Goal: Task Accomplishment & Management: Use online tool/utility

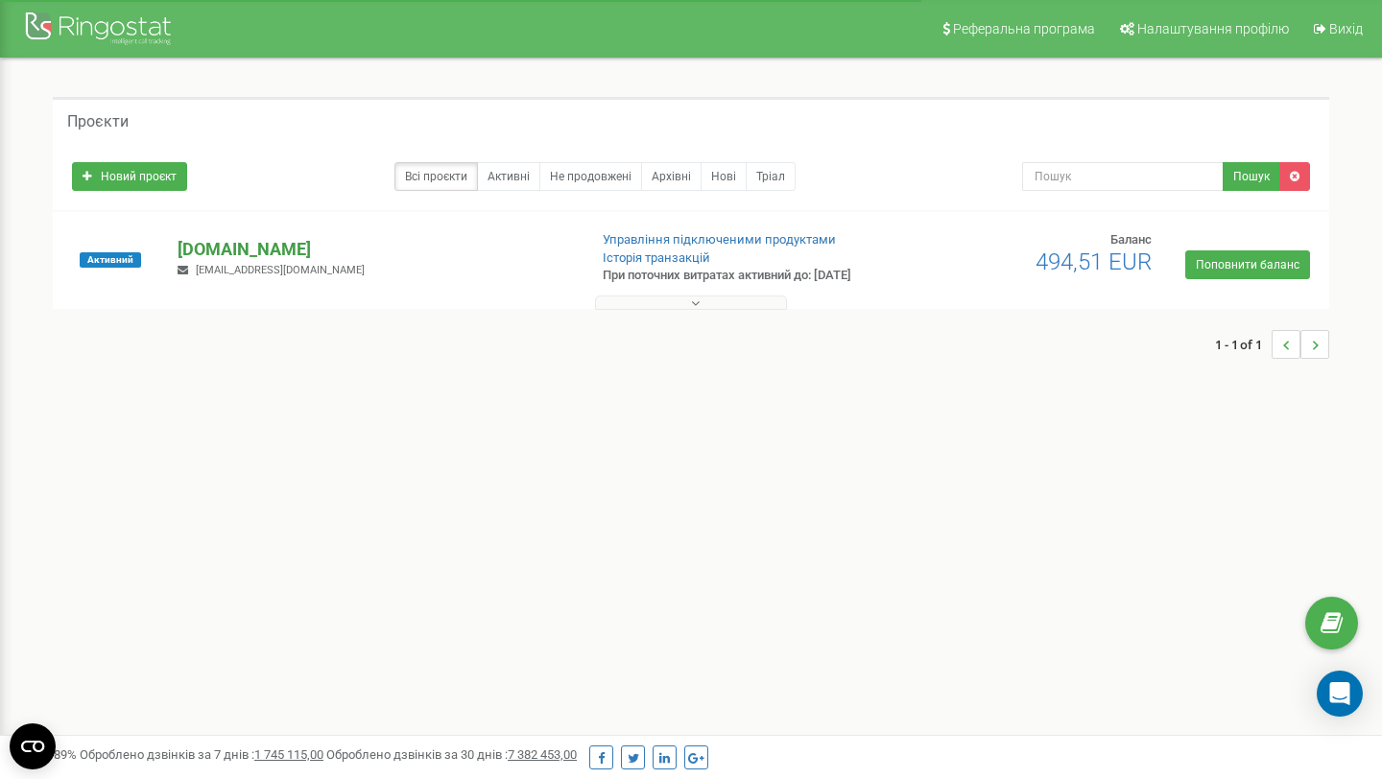
click at [211, 249] on p "[DOMAIN_NAME]" at bounding box center [375, 249] width 394 height 25
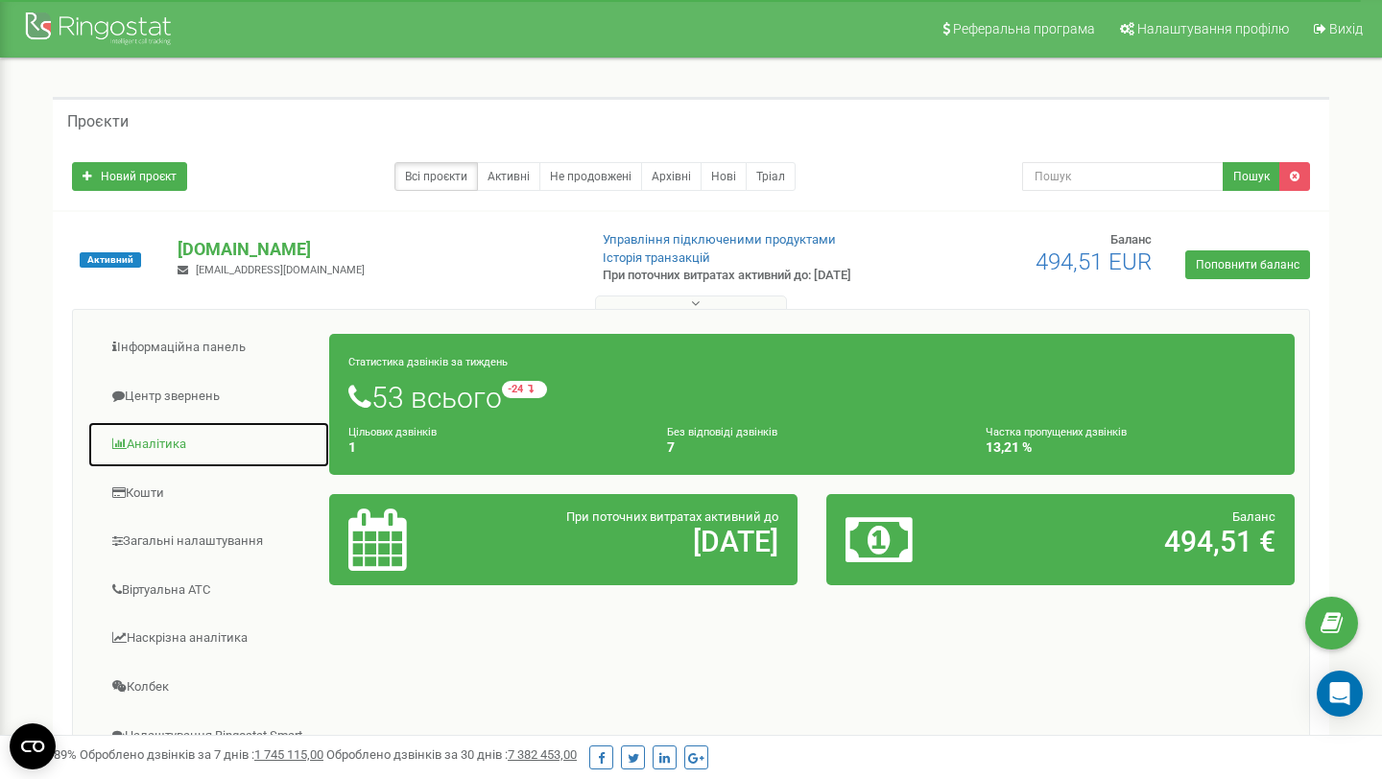
click at [159, 434] on link "Аналiтика" at bounding box center [208, 444] width 243 height 47
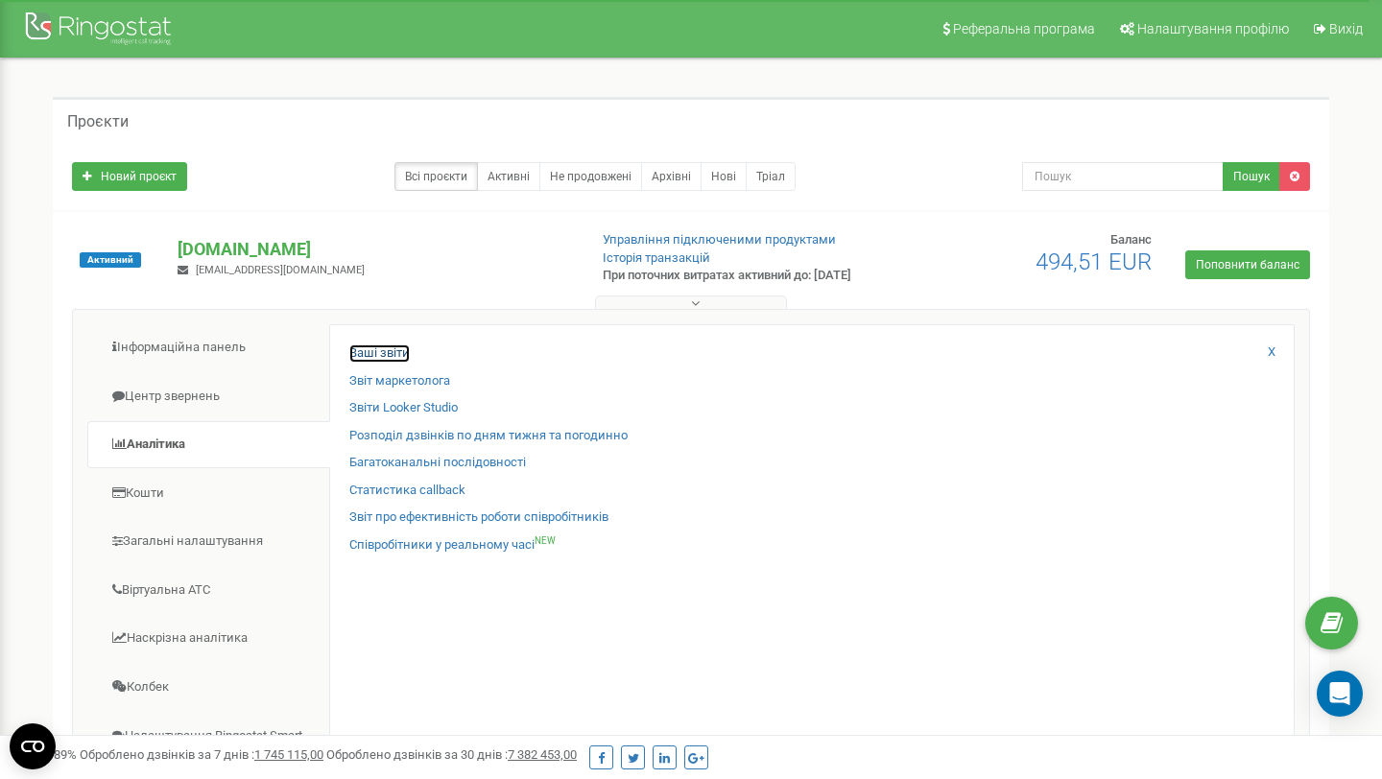
click at [398, 355] on link "Ваші звіти" at bounding box center [379, 354] width 60 height 18
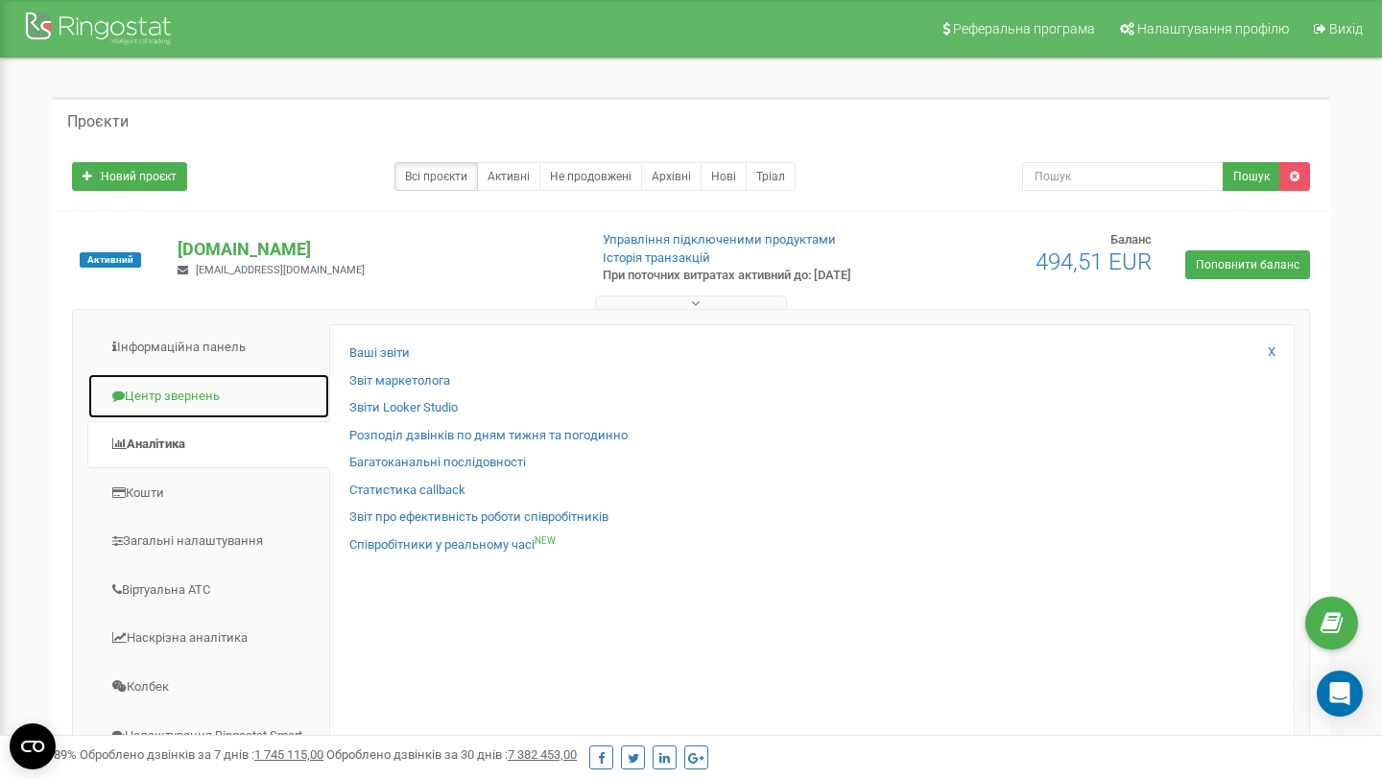
click at [204, 383] on link "Центр звернень" at bounding box center [208, 396] width 243 height 47
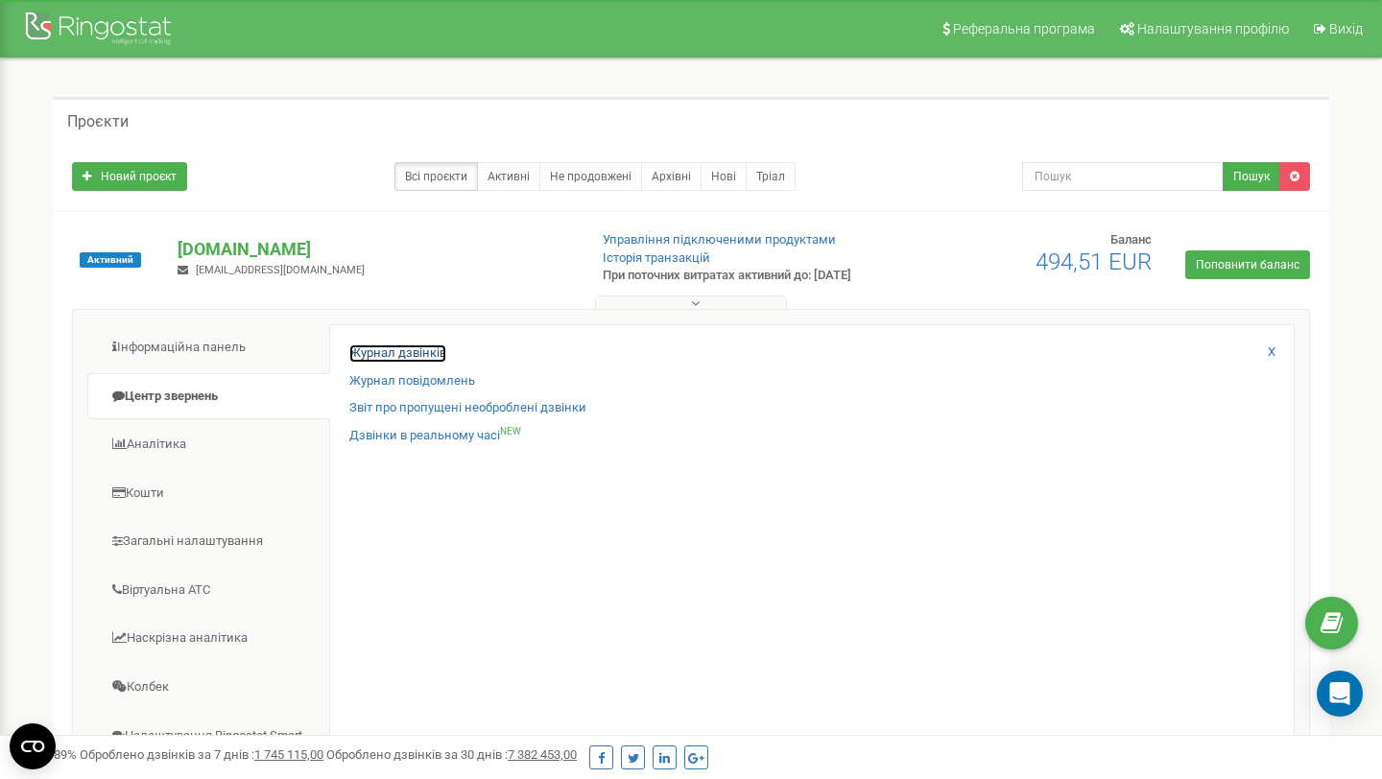
click at [386, 360] on link "Журнал дзвінків" at bounding box center [397, 354] width 97 height 18
click at [420, 383] on link "Журнал повідомлень" at bounding box center [412, 381] width 126 height 18
click at [409, 352] on link "Журнал дзвінків" at bounding box center [397, 354] width 97 height 18
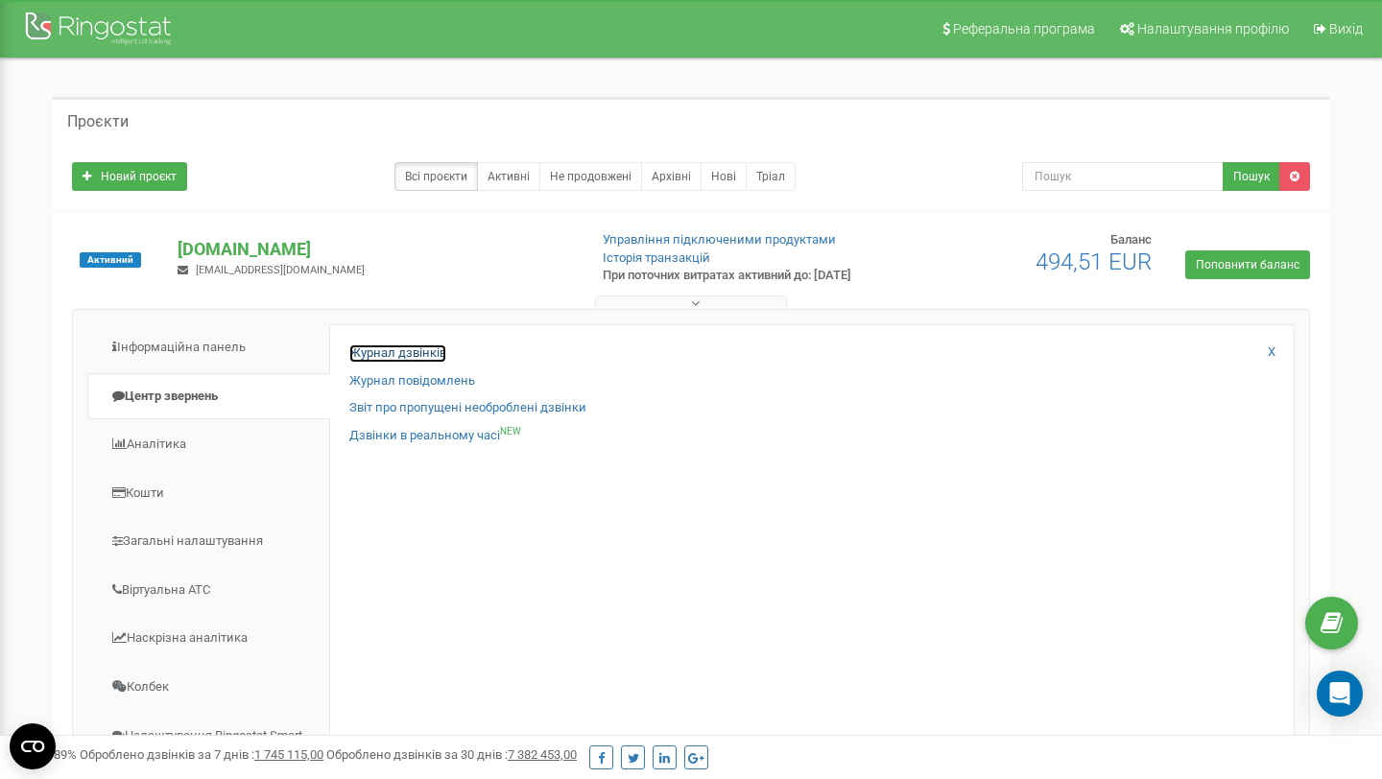
click at [409, 352] on link "Журнал дзвінків" at bounding box center [397, 354] width 97 height 18
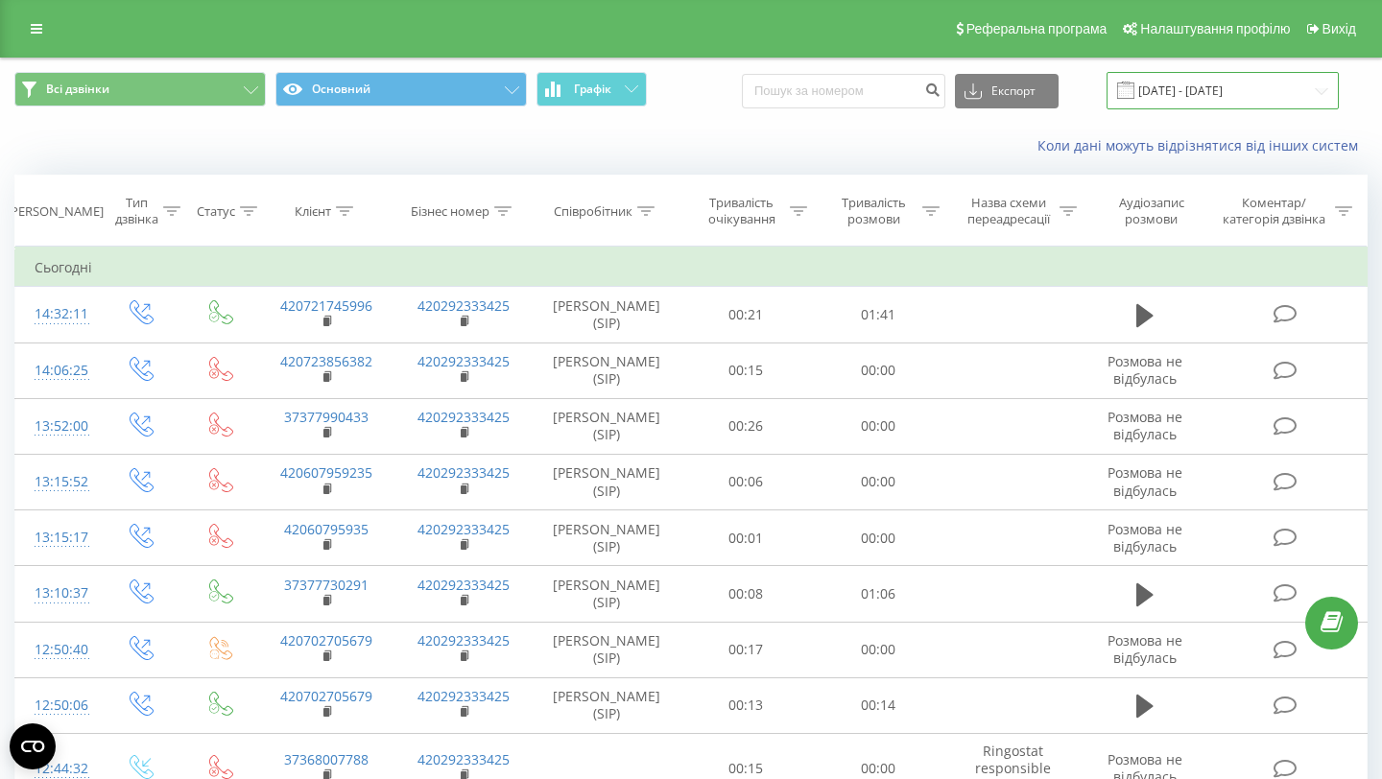
click at [1213, 103] on input "[DATE] - [DATE]" at bounding box center [1223, 90] width 232 height 37
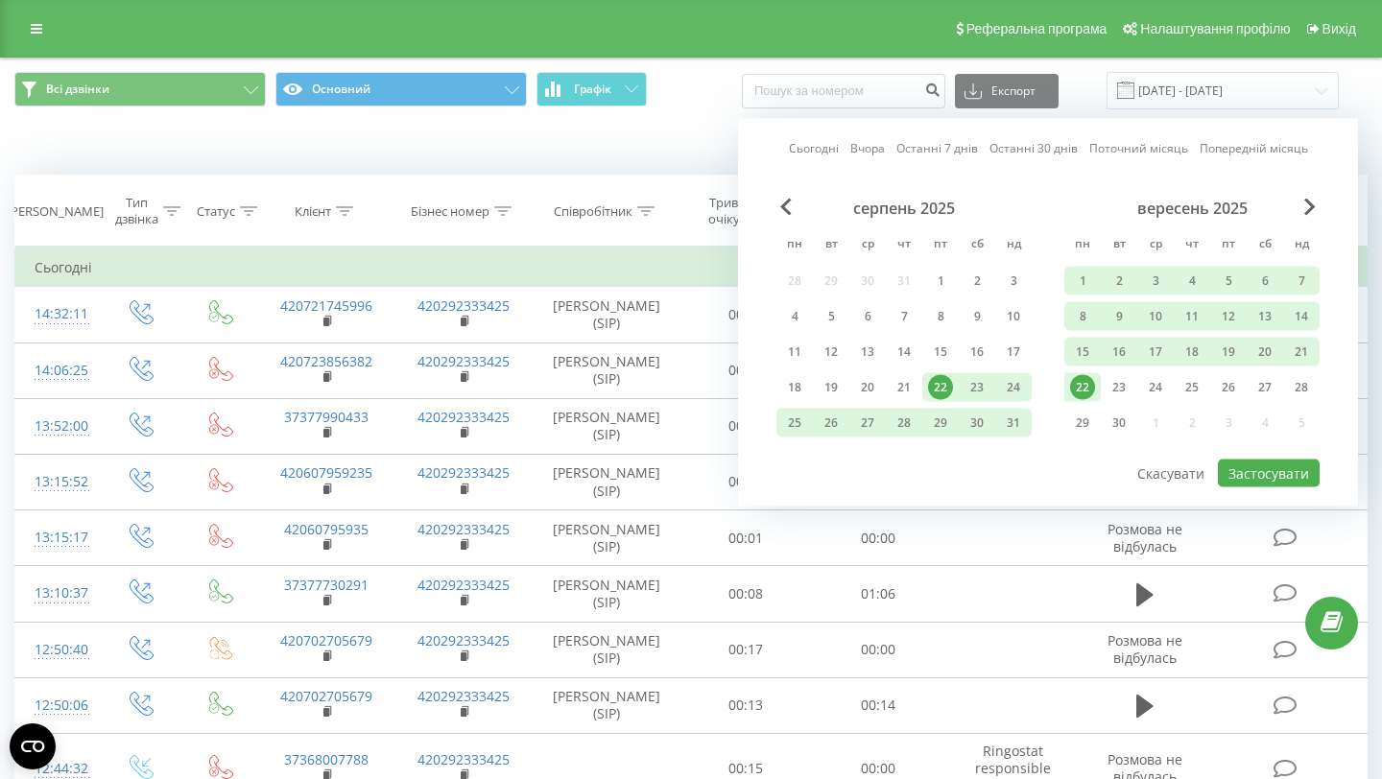
click at [827, 144] on link "Сьогодні" at bounding box center [814, 148] width 50 height 18
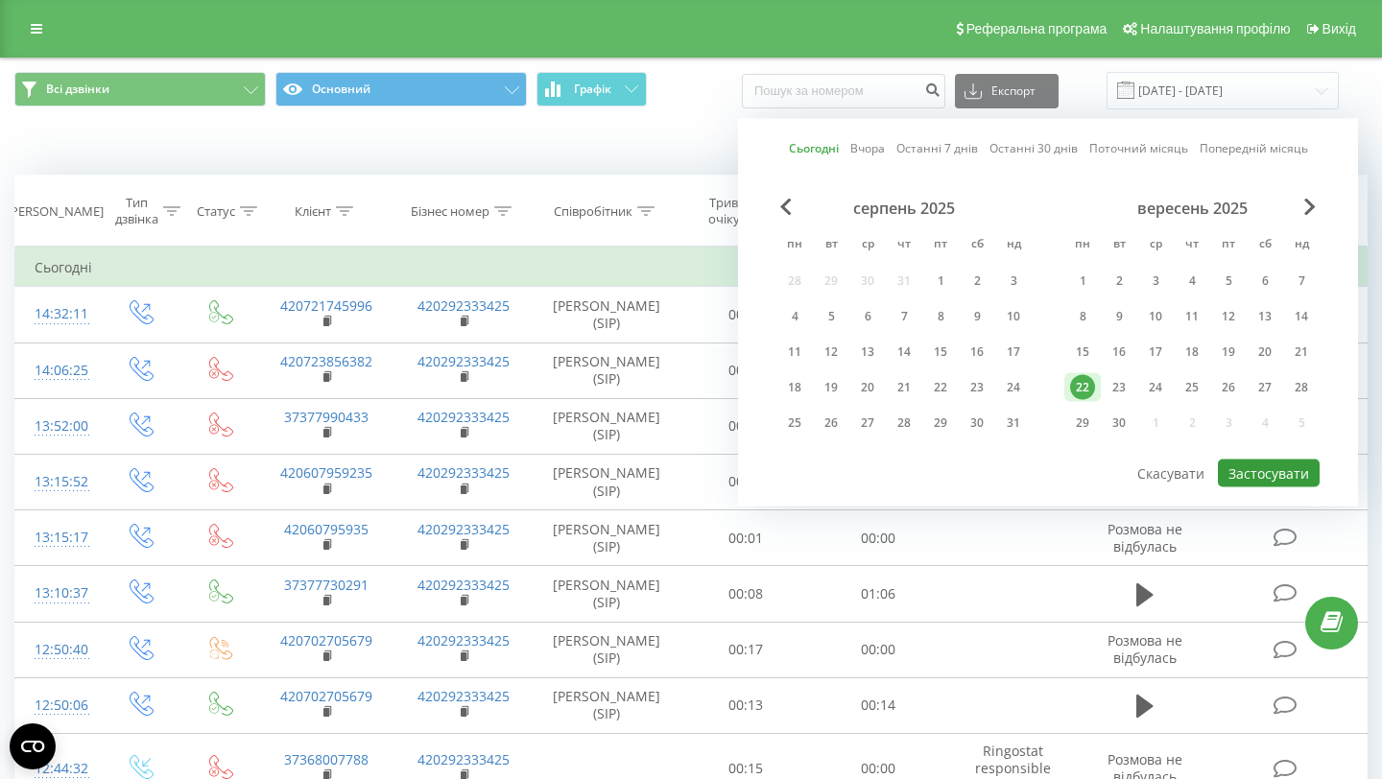
click at [1281, 486] on button "Застосувати" at bounding box center [1269, 474] width 102 height 28
type input "[DATE] - [DATE]"
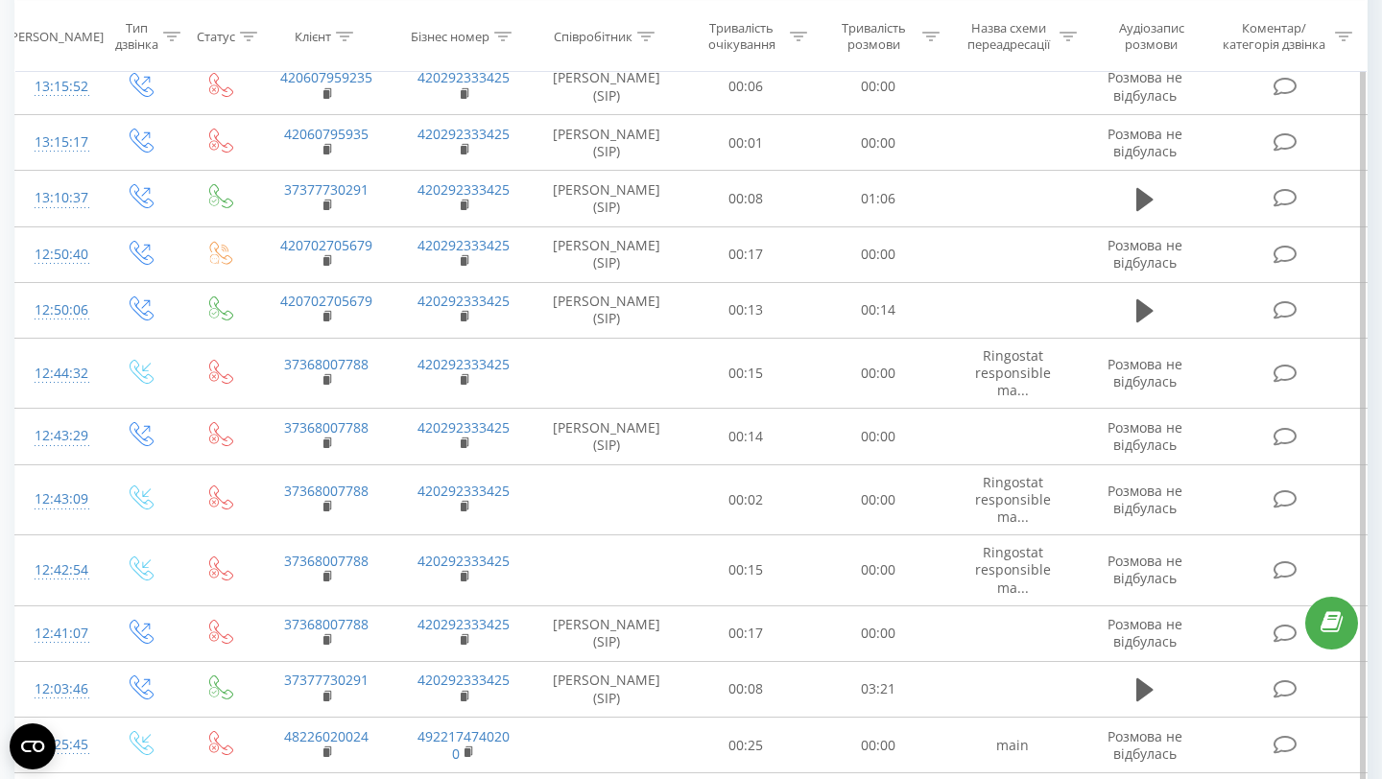
scroll to position [574, 0]
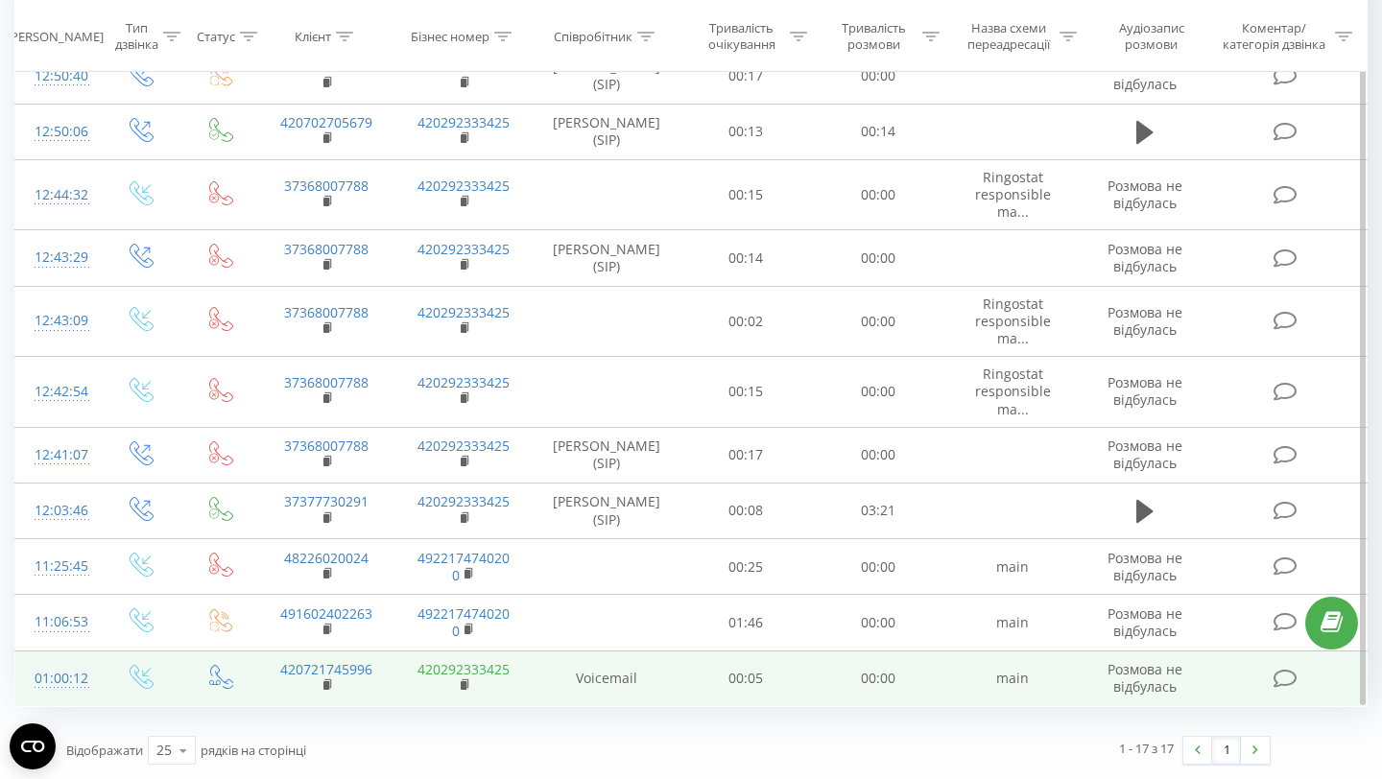
click at [461, 677] on link "420292333425" at bounding box center [464, 669] width 92 height 18
drag, startPoint x: 268, startPoint y: 668, endPoint x: 379, endPoint y: 672, distance: 111.4
click at [379, 672] on td "420721745996" at bounding box center [326, 679] width 137 height 56
copy link "420721745996"
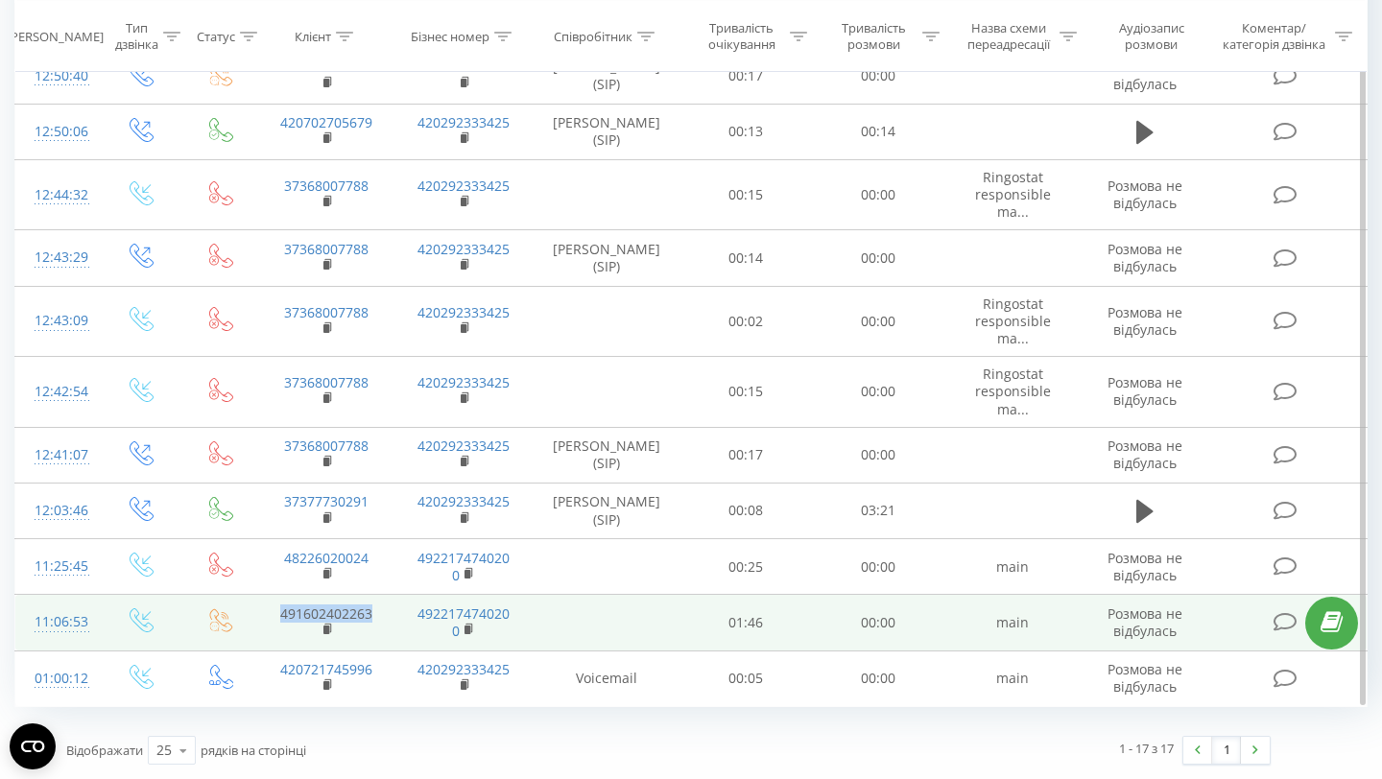
drag, startPoint x: 264, startPoint y: 617, endPoint x: 386, endPoint y: 611, distance: 122.1
click at [386, 611] on td "491602402263" at bounding box center [326, 623] width 137 height 56
copy link "491602402263"
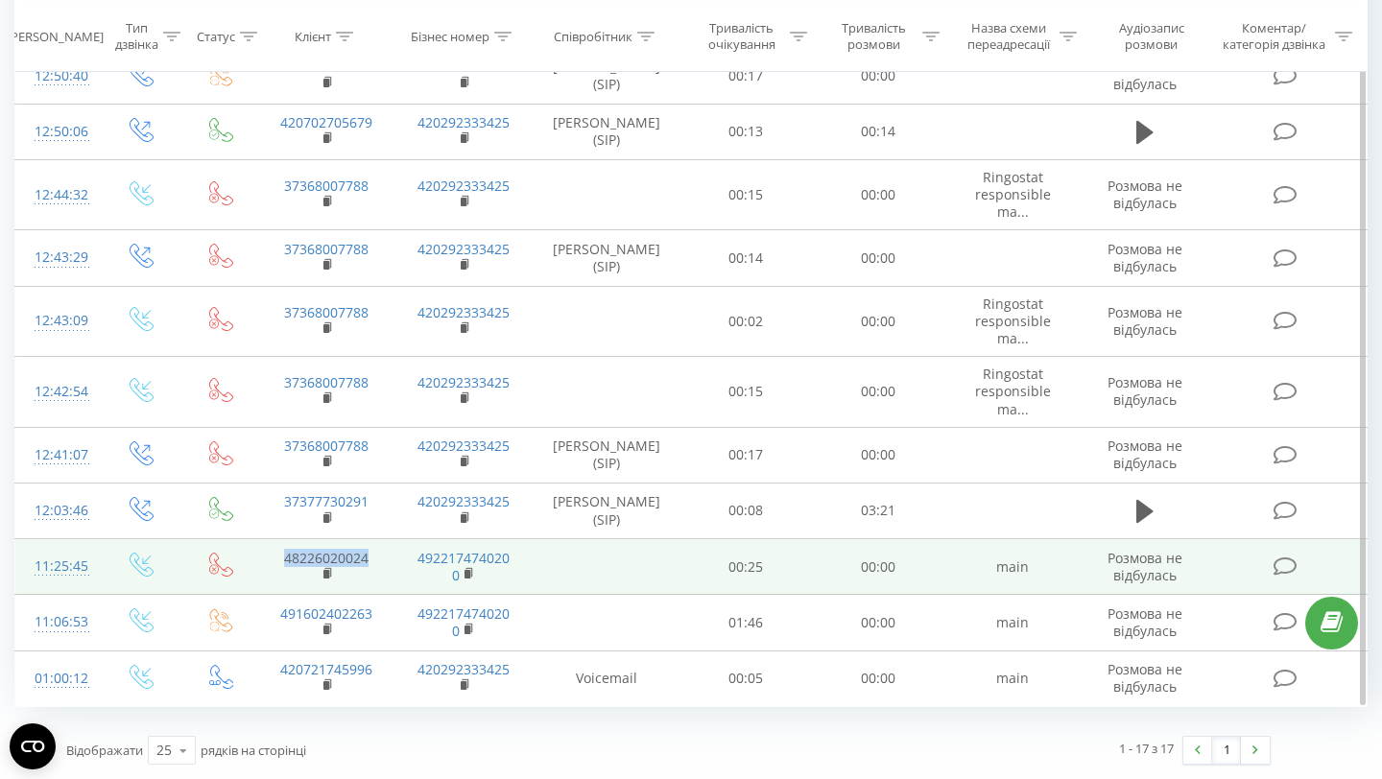
drag, startPoint x: 274, startPoint y: 554, endPoint x: 398, endPoint y: 555, distance: 124.8
click at [399, 556] on tr "11:25:45 48226020024 4922174740200 00:25 00:00 main Розмова не відбулась" at bounding box center [691, 568] width 1353 height 56
copy td "48226020024"
